Goal: Book appointment/travel/reservation

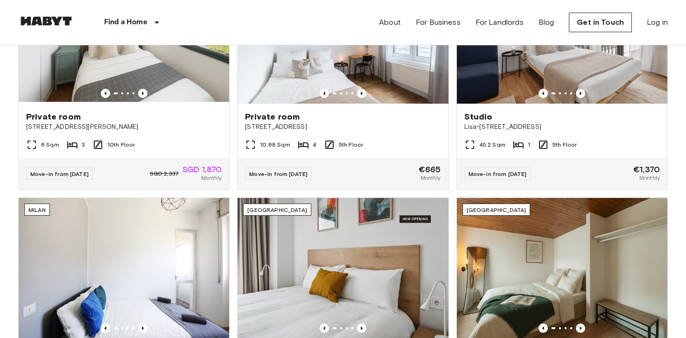
scroll to position [433, 0]
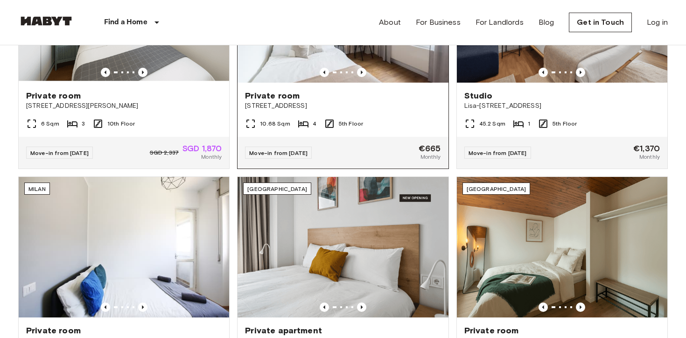
click at [388, 98] on div "Private room" at bounding box center [342, 95] width 195 height 11
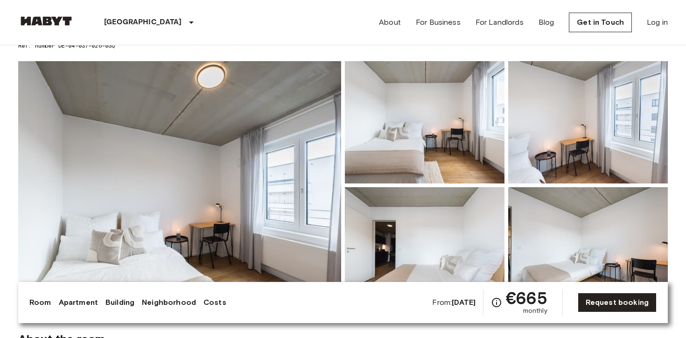
scroll to position [42, 0]
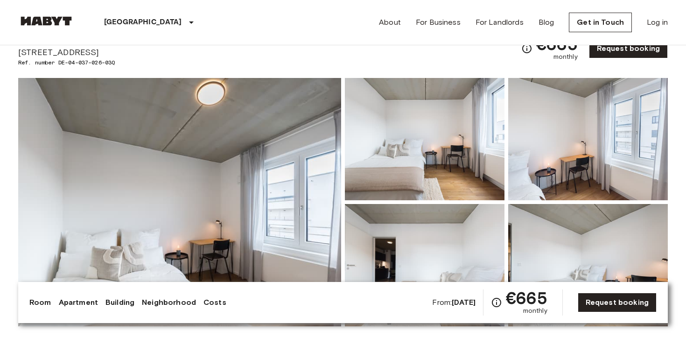
click at [597, 292] on div "From: Jan 3 2026 €665 monthly Request booking" at bounding box center [544, 302] width 224 height 26
click at [597, 306] on link "Request booking" at bounding box center [616, 302] width 79 height 20
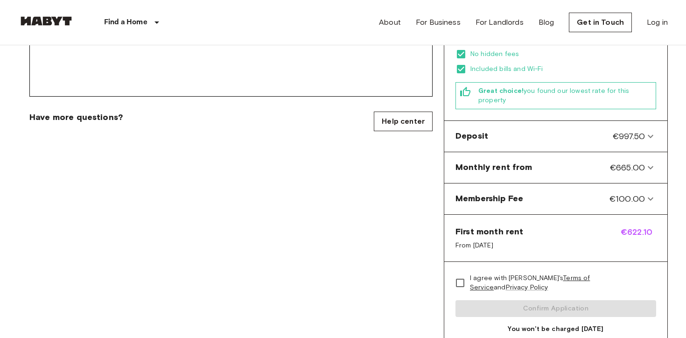
scroll to position [335, 0]
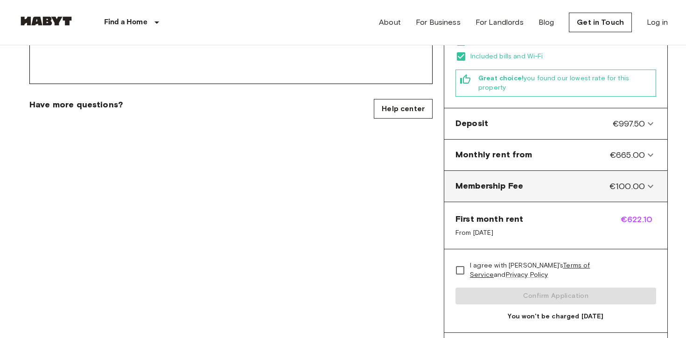
click at [626, 180] on span "€100.00" at bounding box center [626, 186] width 35 height 12
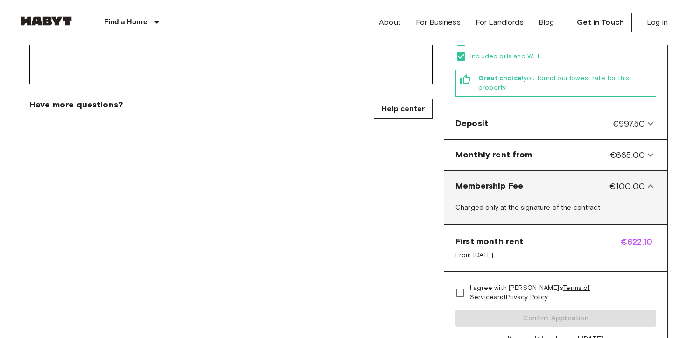
click at [640, 180] on span "€100.00" at bounding box center [626, 186] width 35 height 12
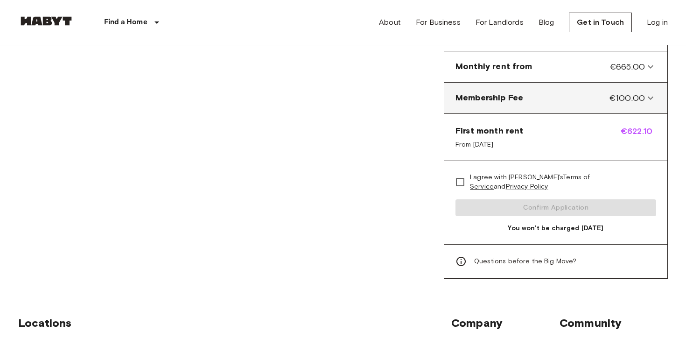
scroll to position [425, 0]
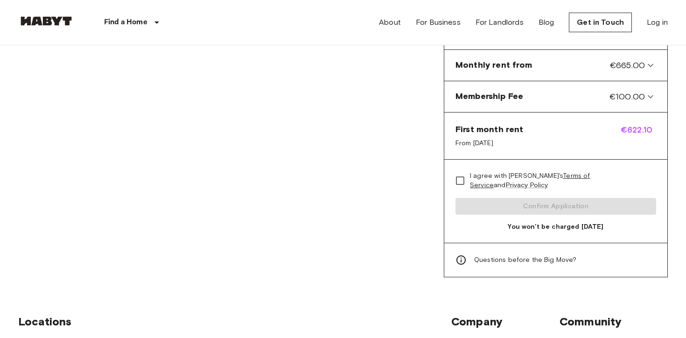
click at [564, 172] on link "Terms of Service" at bounding box center [530, 180] width 120 height 17
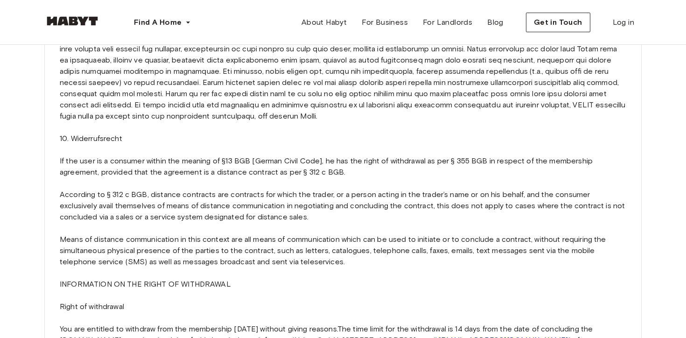
scroll to position [1951, 0]
